Goal: Transaction & Acquisition: Purchase product/service

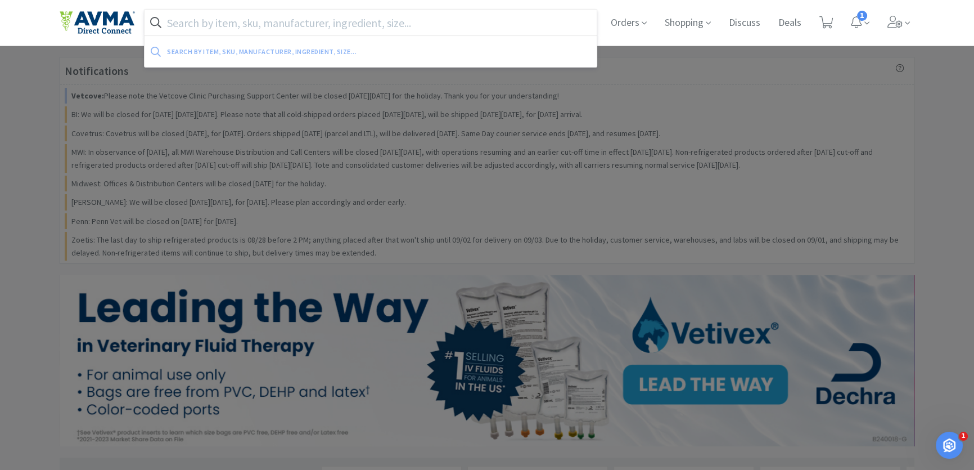
click at [188, 21] on input "text" at bounding box center [371, 23] width 452 height 26
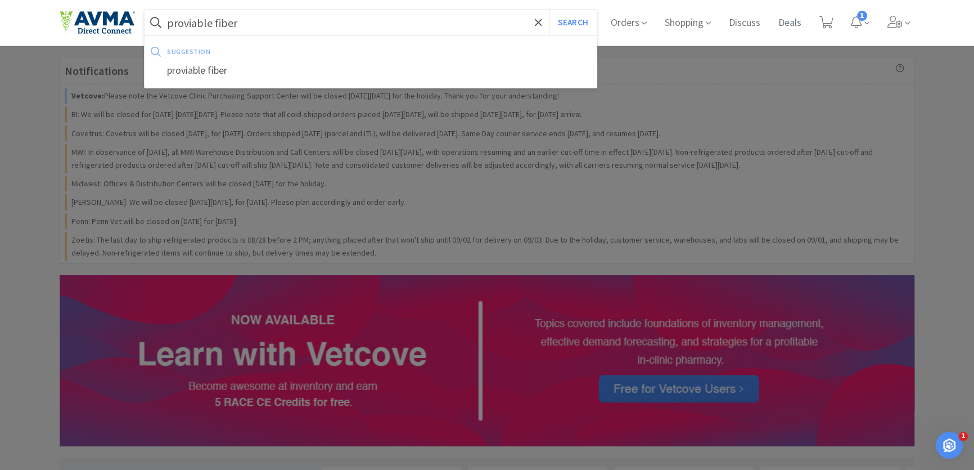
type input "proviable fiber"
click at [550, 10] on button "Search" at bounding box center [573, 23] width 47 height 26
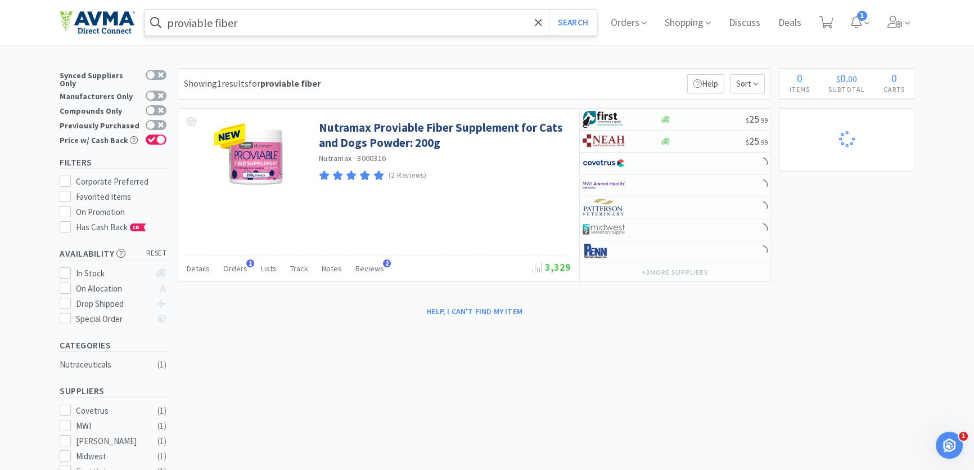
select select "3"
select select "1"
select select "2"
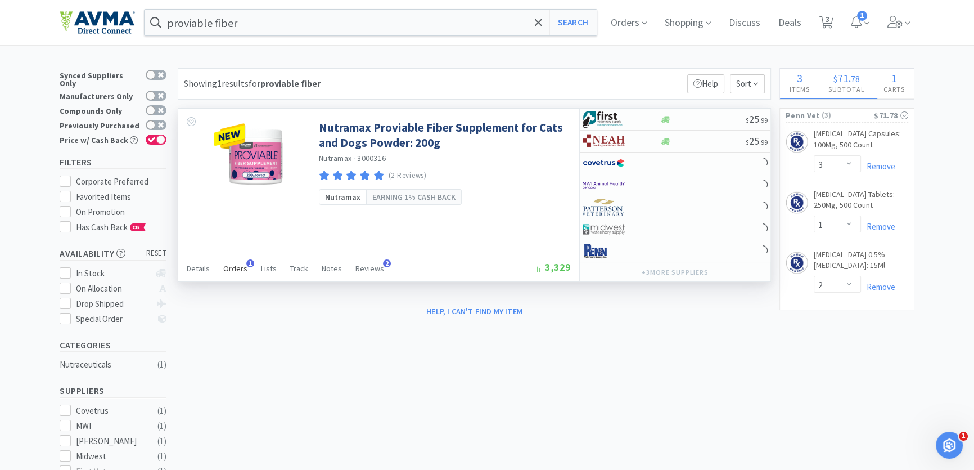
click at [237, 264] on span "Orders" at bounding box center [235, 268] width 24 height 10
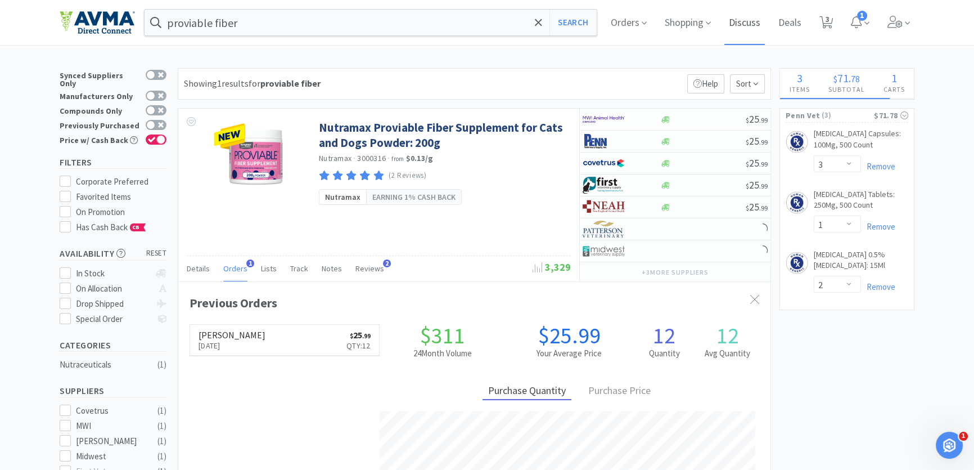
scroll to position [291, 592]
select select "2"
select select "10"
select select "6"
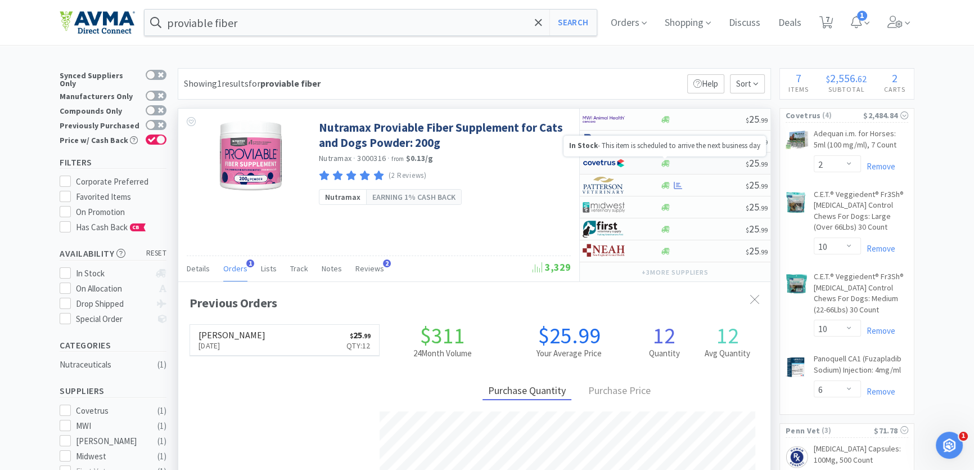
click at [667, 160] on icon at bounding box center [666, 163] width 8 height 7
select select "1"
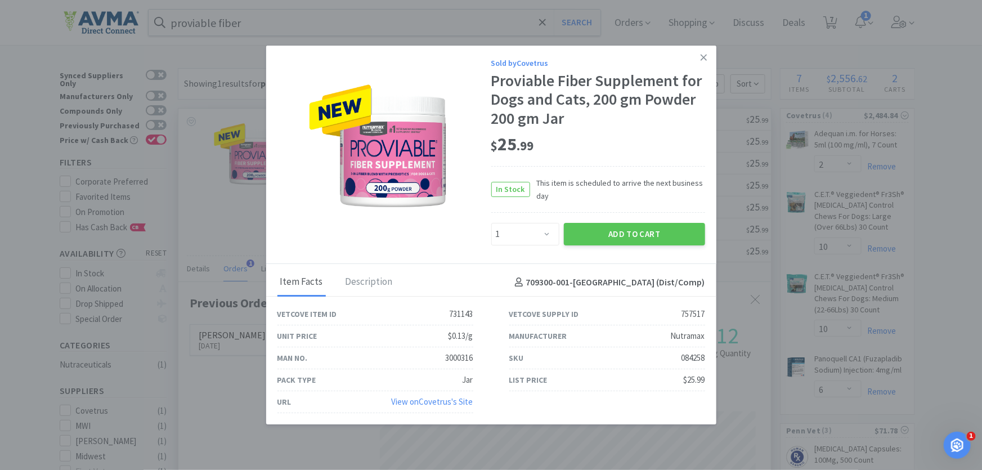
click at [684, 361] on div "084258" at bounding box center [693, 358] width 24 height 14
copy div "084258"
